Goal: Task Accomplishment & Management: Manage account settings

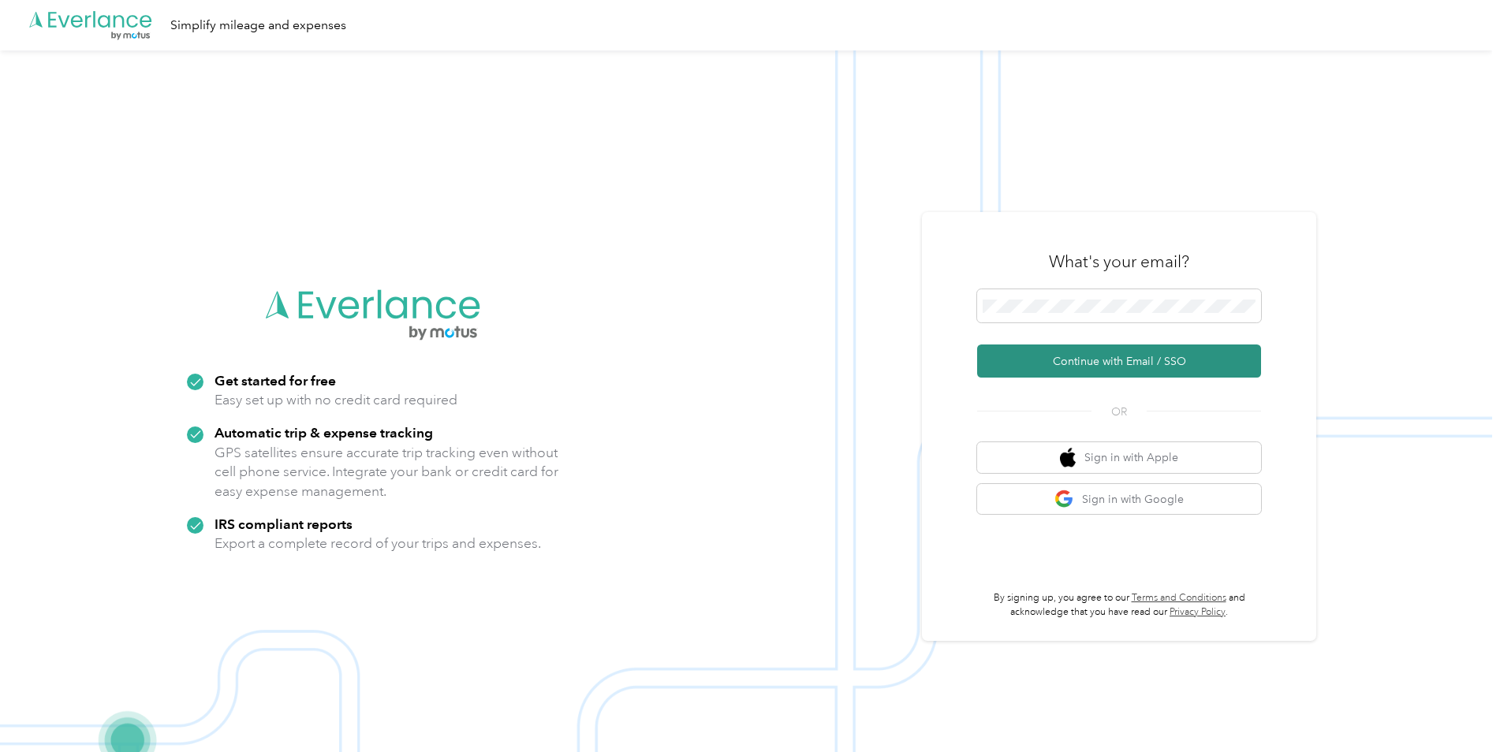
click at [1114, 357] on button "Continue with Email / SSO" at bounding box center [1119, 361] width 284 height 33
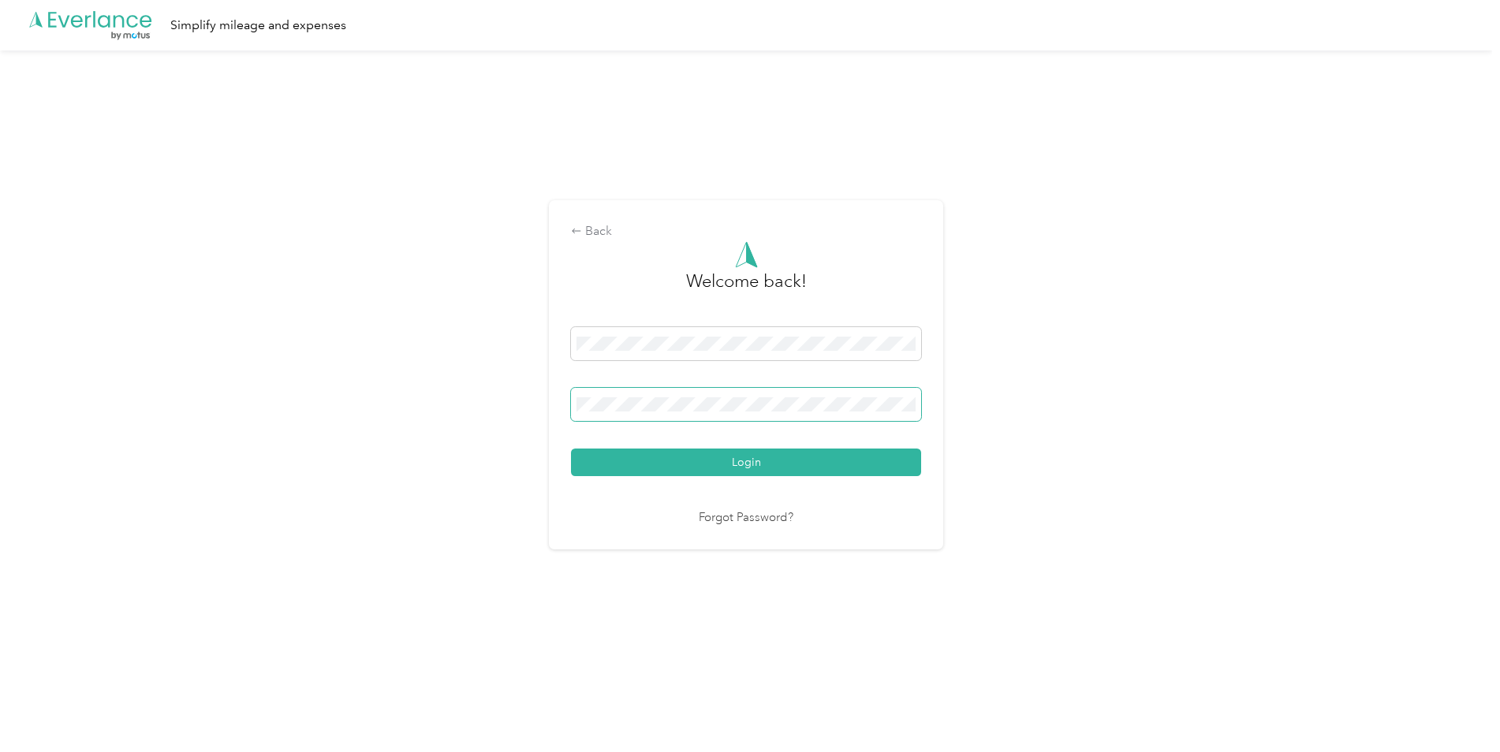
click at [571, 449] on button "Login" at bounding box center [746, 463] width 350 height 28
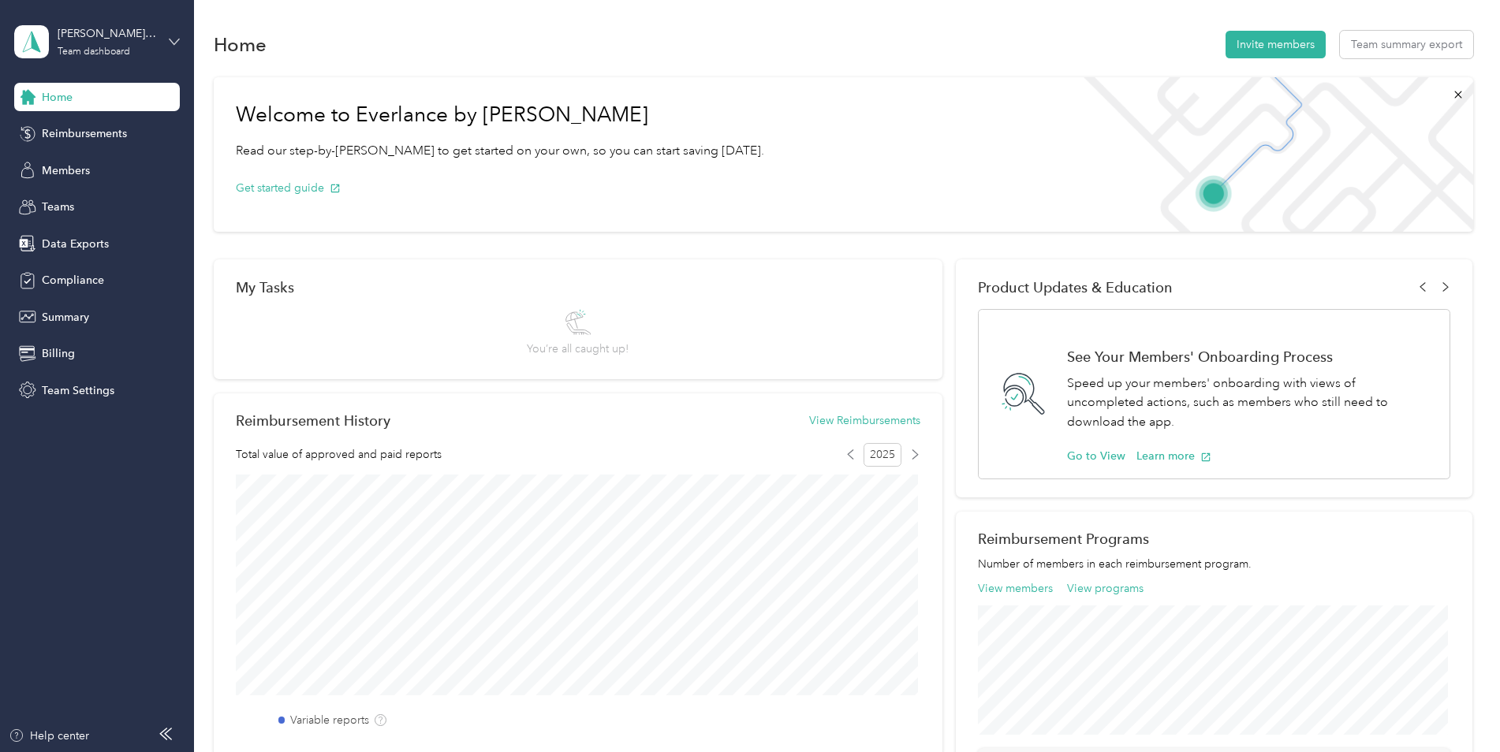
click at [172, 39] on icon at bounding box center [174, 41] width 11 height 11
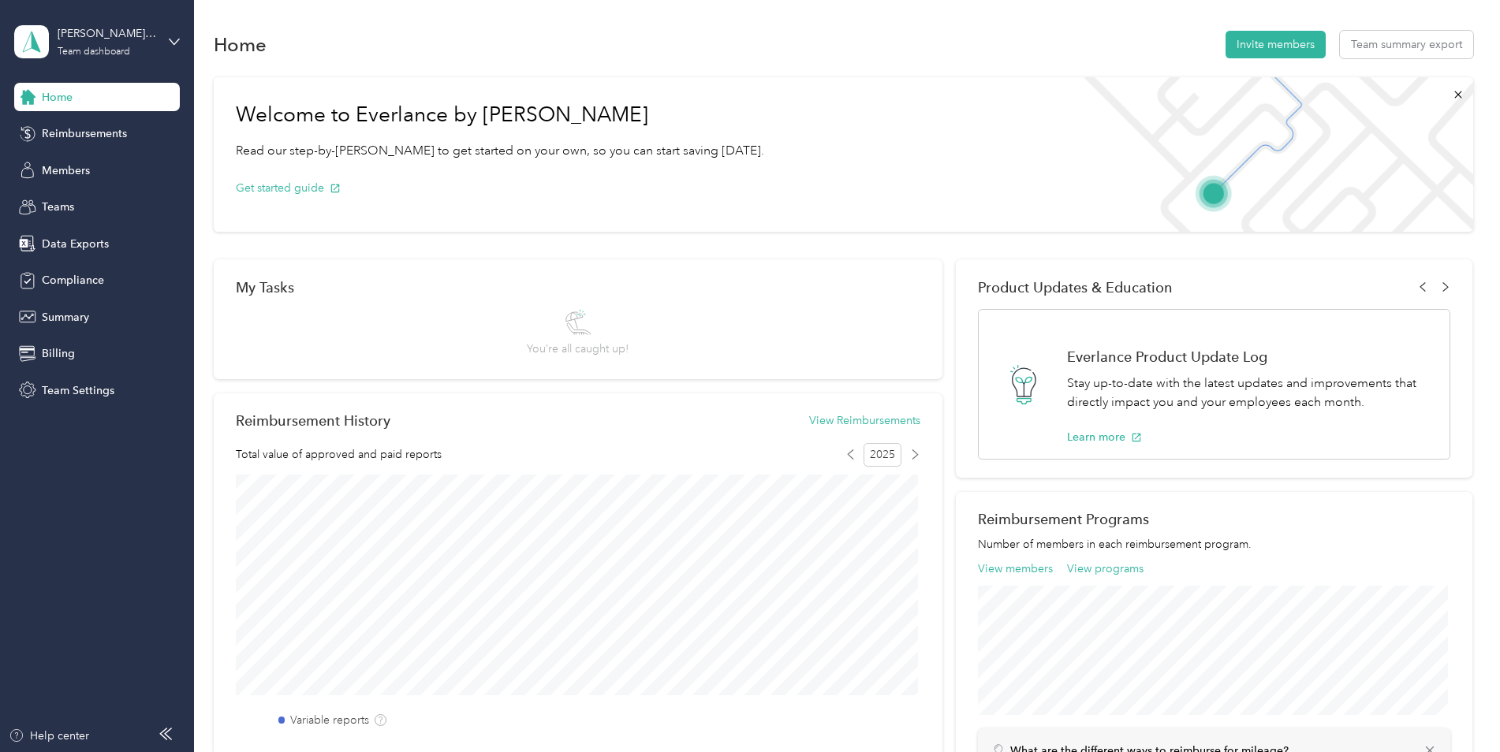
click at [118, 170] on div "Personal dashboard" at bounding box center [180, 165] width 310 height 28
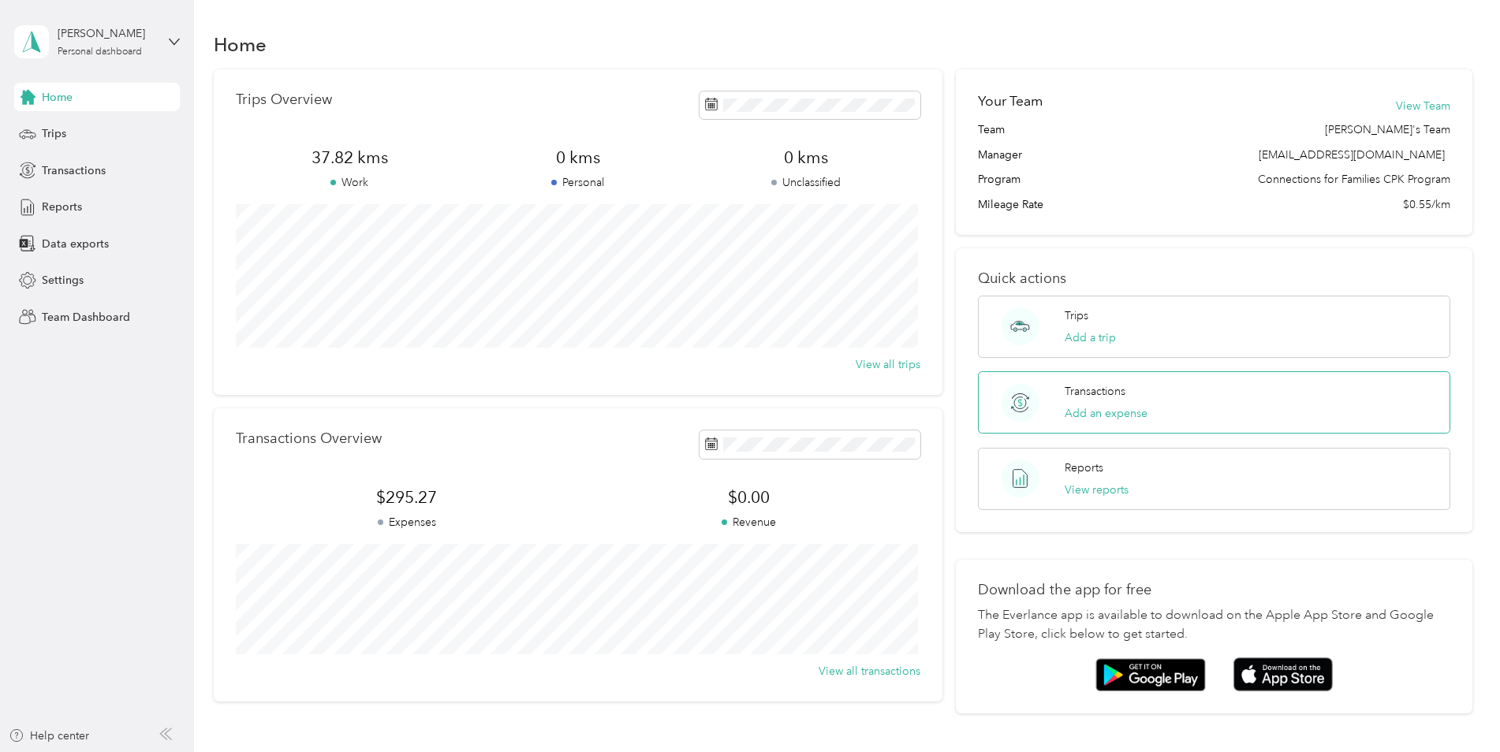
click at [1121, 403] on div "Transactions Add an expense" at bounding box center [1106, 402] width 83 height 39
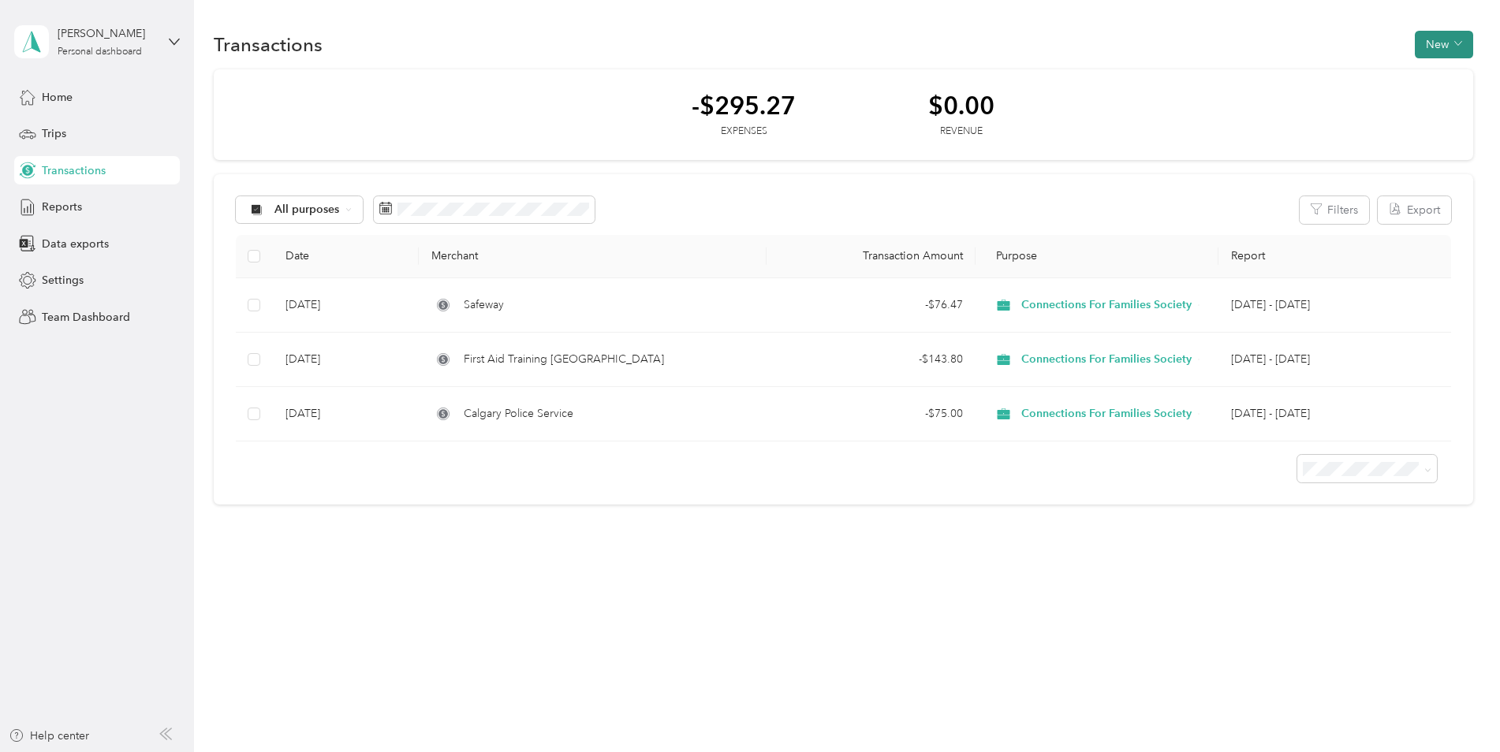
click at [1446, 58] on button "New" at bounding box center [1444, 45] width 58 height 28
click at [1446, 73] on span "Expense" at bounding box center [1448, 74] width 43 height 17
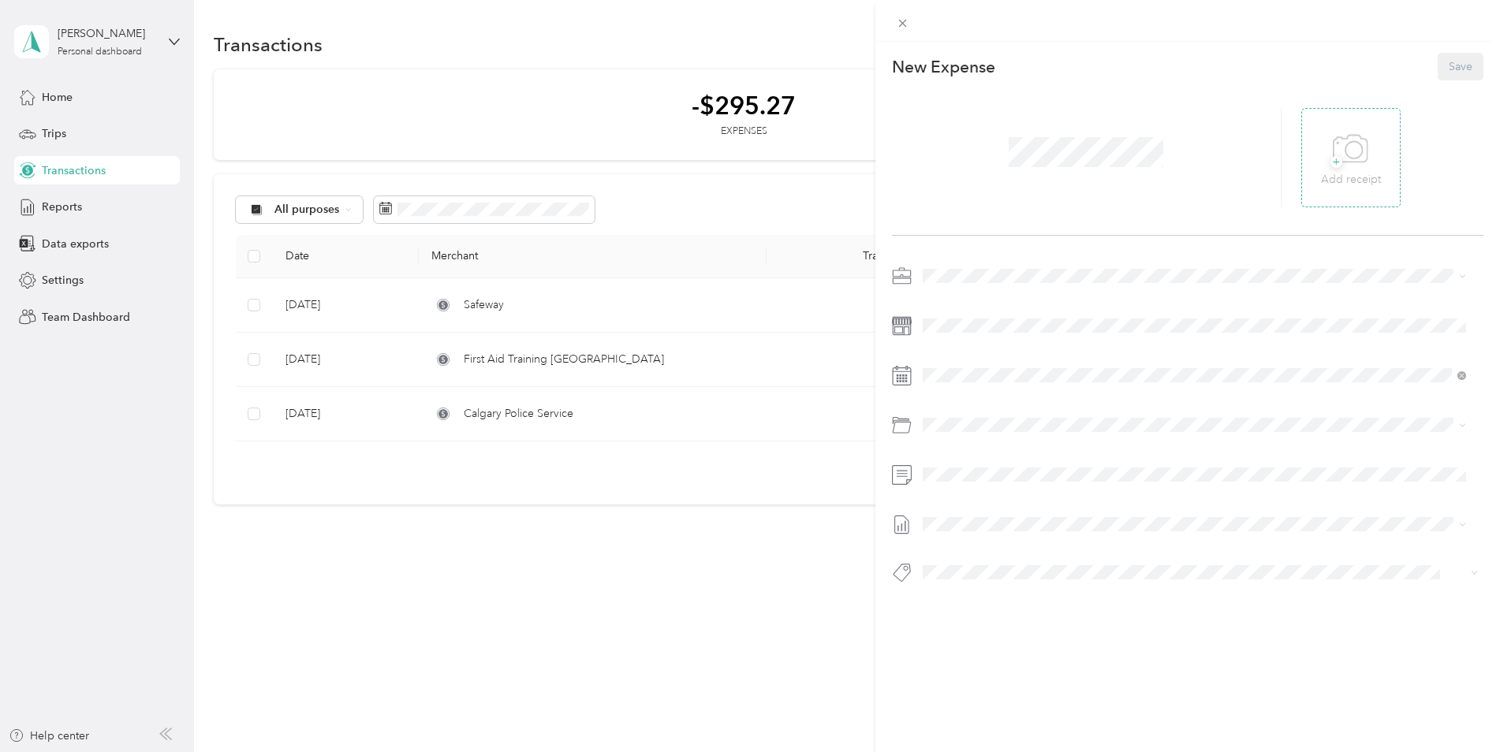
click at [1343, 150] on icon at bounding box center [1350, 149] width 35 height 43
click at [1451, 60] on button "Save" at bounding box center [1461, 67] width 46 height 28
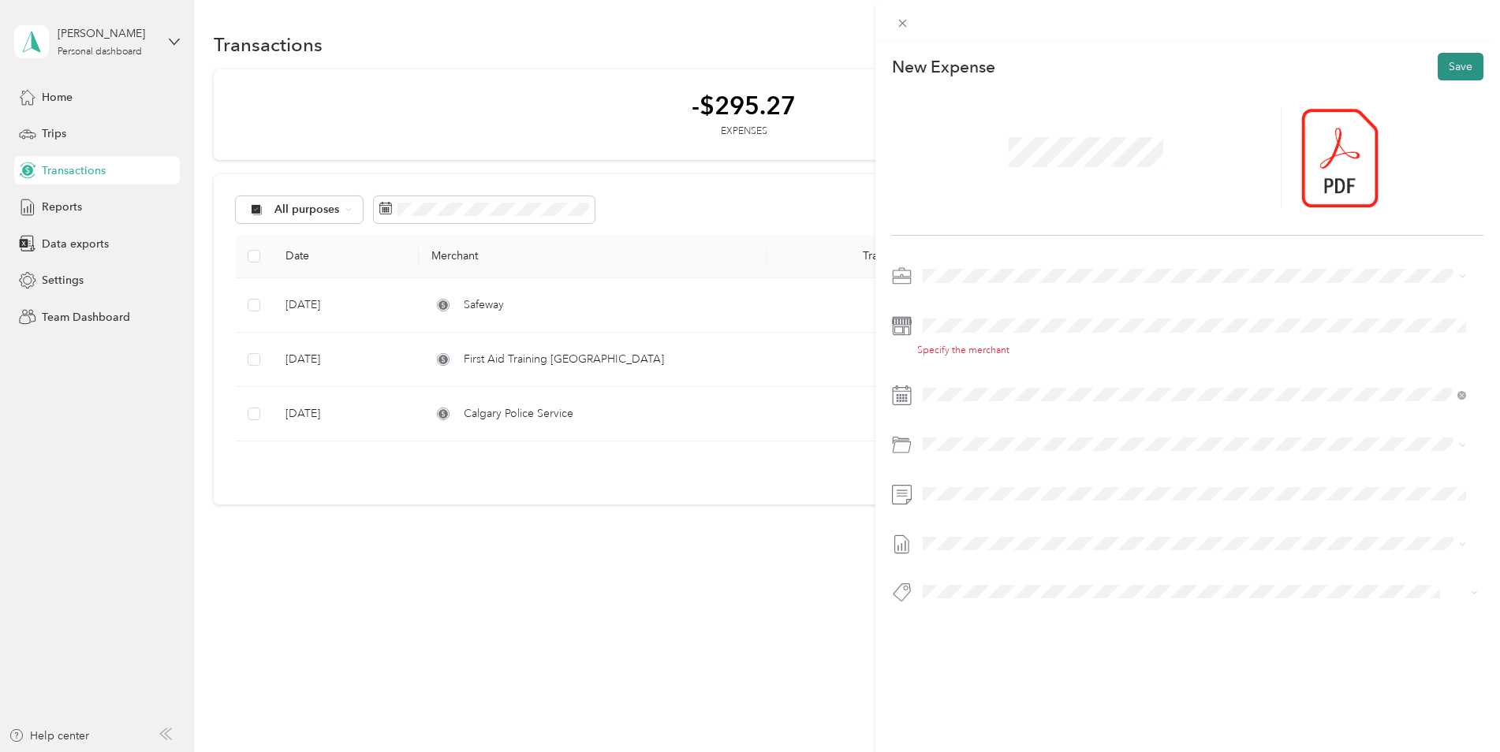
click at [1445, 62] on button "Save" at bounding box center [1461, 67] width 46 height 28
click at [1447, 63] on button "Save" at bounding box center [1461, 67] width 46 height 28
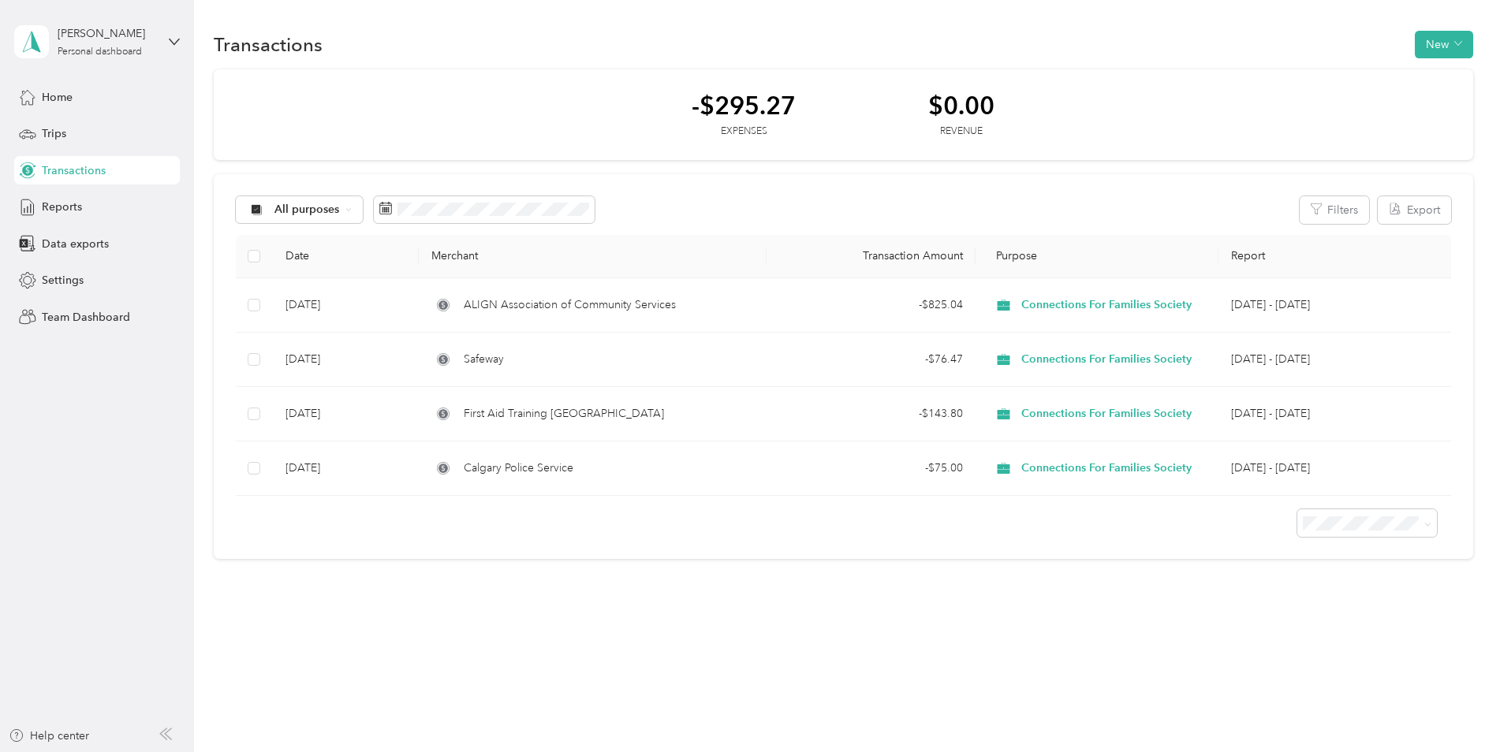
click at [165, 37] on div "[PERSON_NAME] Personal dashboard" at bounding box center [97, 41] width 166 height 55
click at [56, 195] on div "Log out" at bounding box center [58, 201] width 61 height 17
